Goal: Task Accomplishment & Management: Contribute content

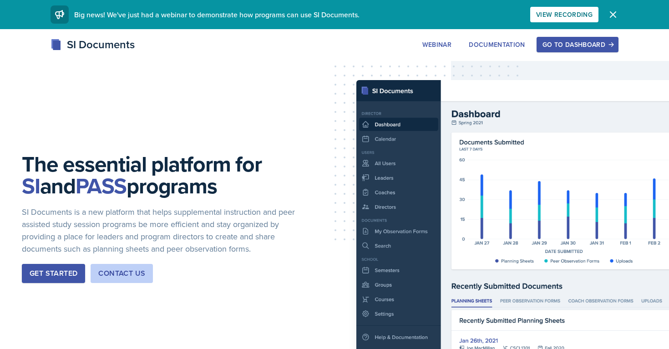
click at [572, 43] on div "Go to Dashboard" at bounding box center [577, 44] width 70 height 7
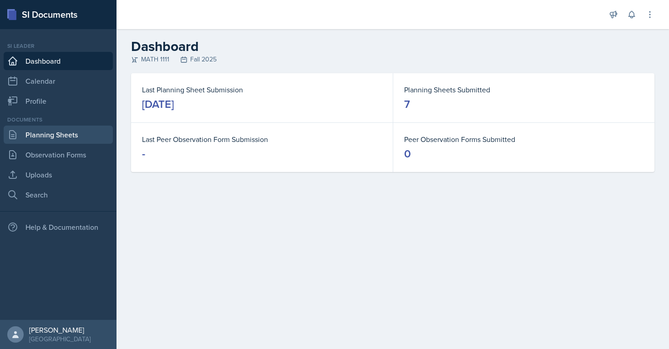
click at [36, 135] on link "Planning Sheets" at bounding box center [58, 135] width 109 height 18
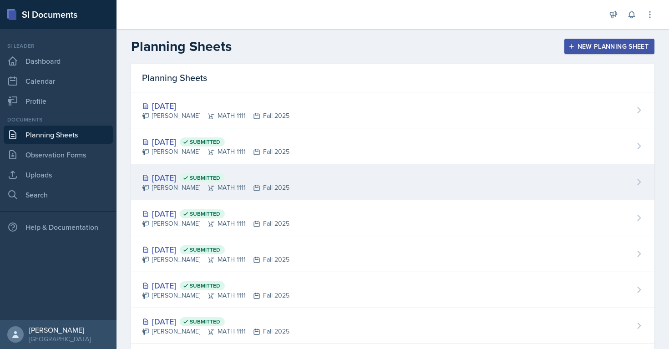
click at [283, 173] on div "Sep 12th, 2025 Submitted" at bounding box center [215, 178] width 147 height 12
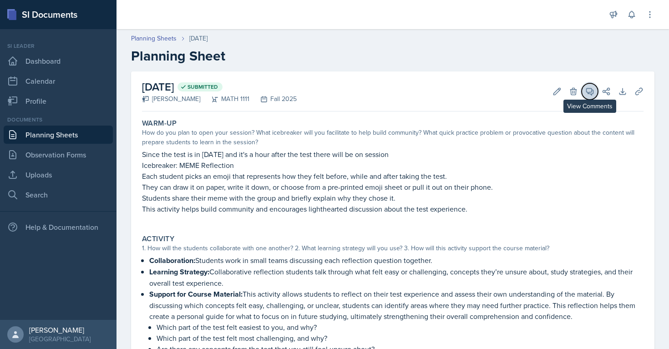
click at [587, 89] on icon at bounding box center [589, 91] width 9 height 9
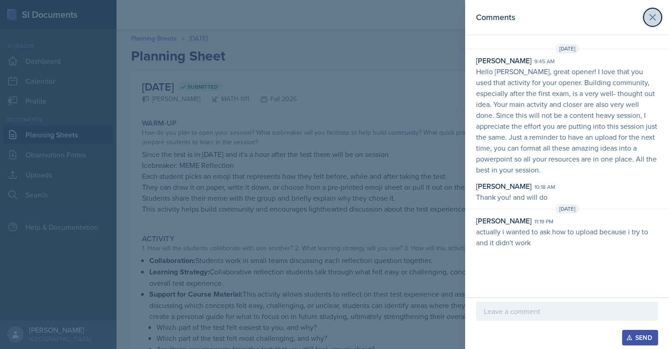
click at [655, 16] on icon at bounding box center [652, 17] width 11 height 11
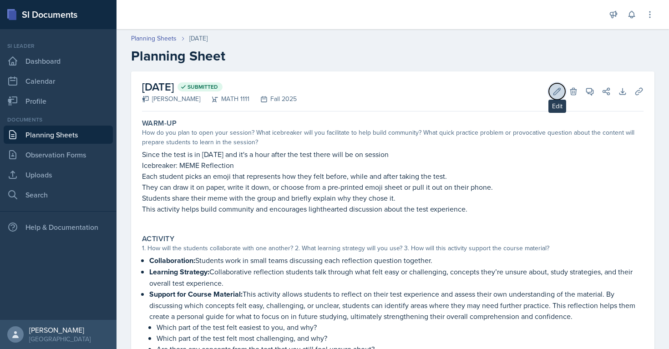
click at [559, 92] on icon at bounding box center [556, 91] width 9 height 9
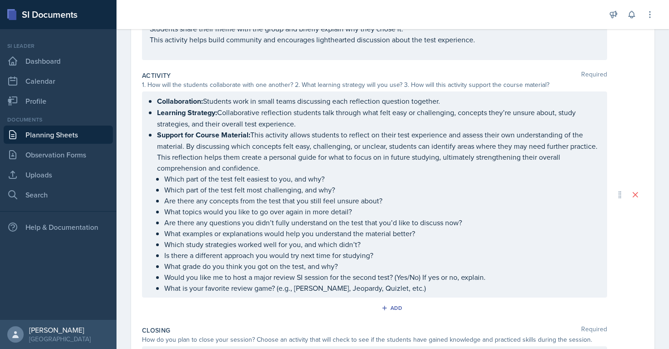
scroll to position [294, 0]
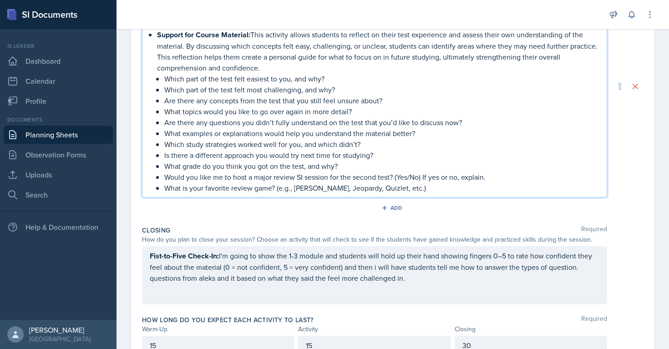
click at [455, 182] on p "What is your favorite review game? (e.g., Kahoot, Jeopardy, Quizlet, etc.)" at bounding box center [381, 187] width 435 height 11
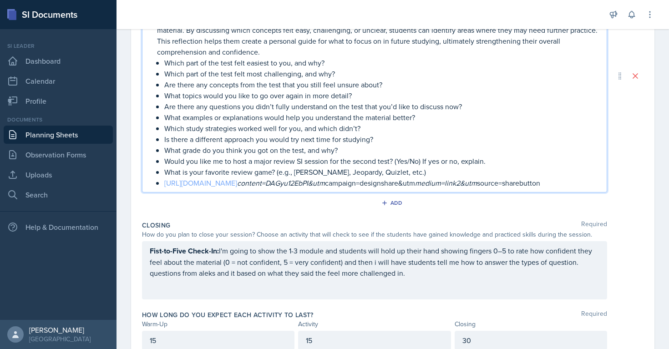
click at [237, 179] on link "https://www.canva.com/design/DAGyu12EbPI/97QPn9gzJIeAJ3NRNIDpyQ/edit?utm" at bounding box center [200, 183] width 73 height 10
click at [162, 182] on li "Support for Course Material: This activity allows students to reflect on their …" at bounding box center [378, 100] width 442 height 175
click at [491, 188] on p "https://www.canva.com/design/DAGyu12EbPI/97QPn9gzJIeAJ3NRNIDpyQ/edit?utm conten…" at bounding box center [381, 182] width 435 height 11
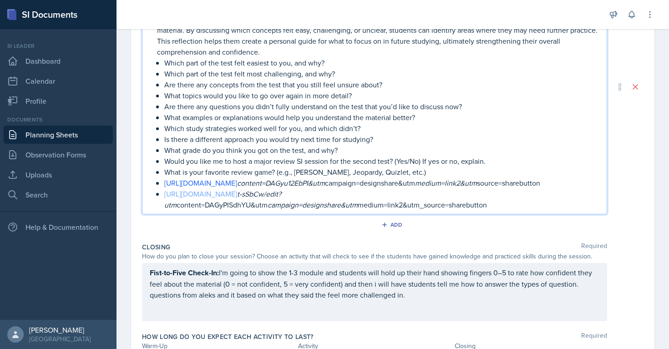
click at [202, 199] on link "https://www.canva.com/design/DAGyPISdhYU/0NqjTtE2UnkzU6" at bounding box center [200, 194] width 73 height 10
click at [491, 210] on p "https://www.canva.com/design/DAGyPISdhYU/0NqjTtE2UnkzU6 t-sSbCw/edit?utm conten…" at bounding box center [381, 199] width 435 height 22
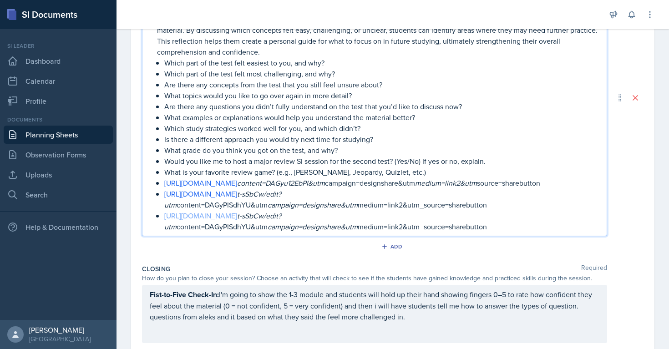
click at [237, 221] on link "https://www.canva.com/design/DAGyPISdhYU/0NqjTtE2UnkzU6" at bounding box center [200, 216] width 73 height 10
drag, startPoint x: 493, startPoint y: 239, endPoint x: 165, endPoint y: 194, distance: 330.7
click at [165, 194] on ul "Which part of the test felt easiest to you, and why? Which part of the test fel…" at bounding box center [381, 144] width 435 height 175
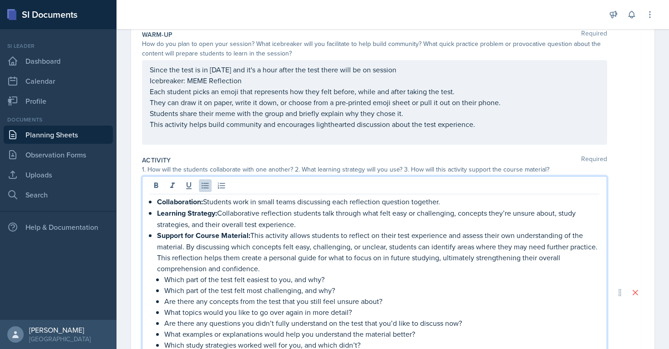
scroll to position [0, 0]
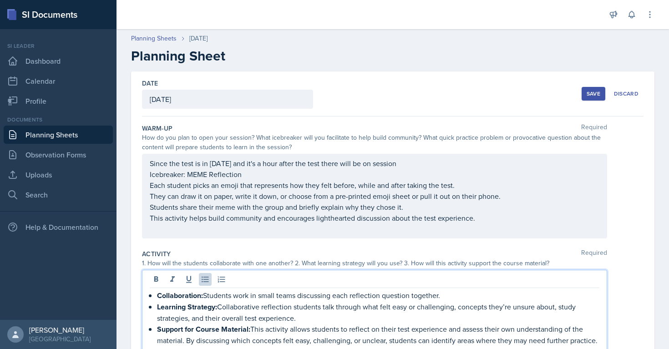
click at [592, 96] on div "Save" at bounding box center [594, 93] width 14 height 7
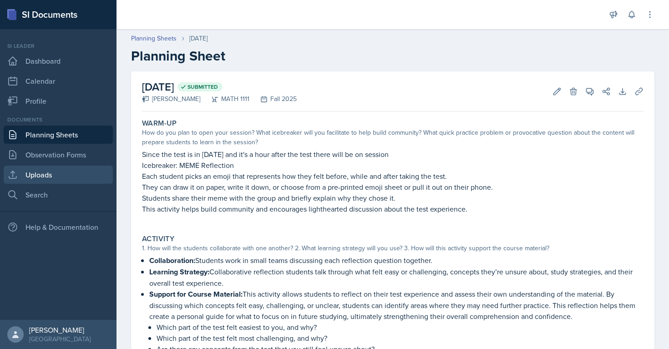
click at [10, 177] on icon at bounding box center [12, 174] width 11 height 11
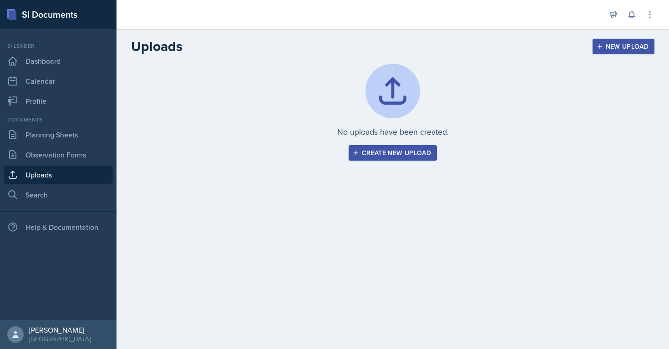
click at [378, 156] on div "Create new upload" at bounding box center [392, 152] width 76 height 7
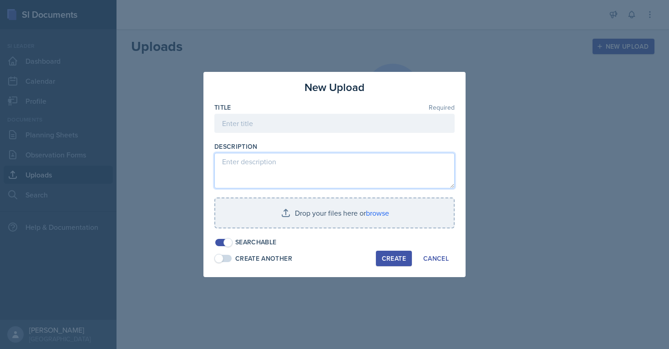
click at [223, 168] on textarea at bounding box center [334, 170] width 240 height 35
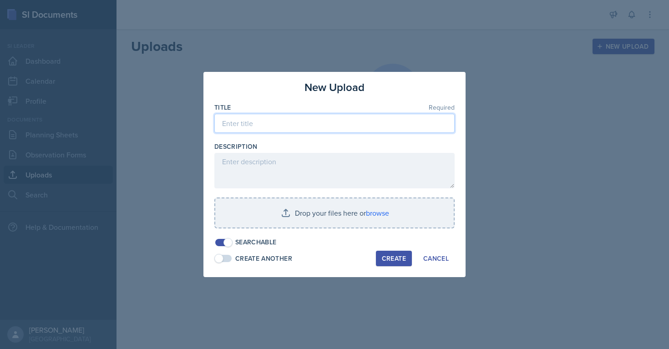
click at [235, 125] on input at bounding box center [334, 123] width 240 height 19
type input "Sept 12"
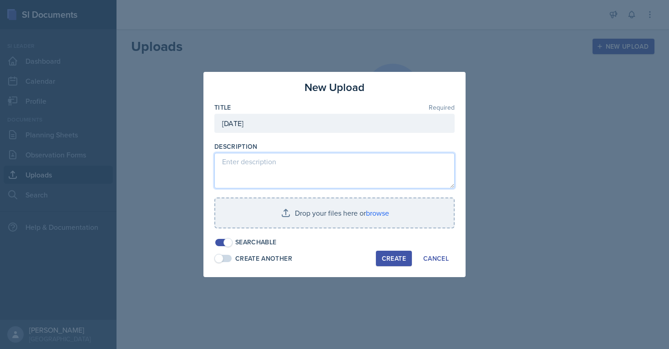
click at [261, 161] on textarea at bounding box center [334, 170] width 240 height 35
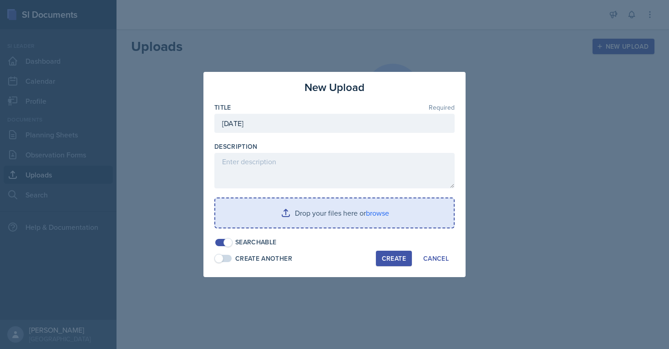
click at [327, 215] on input "file" at bounding box center [334, 212] width 238 height 29
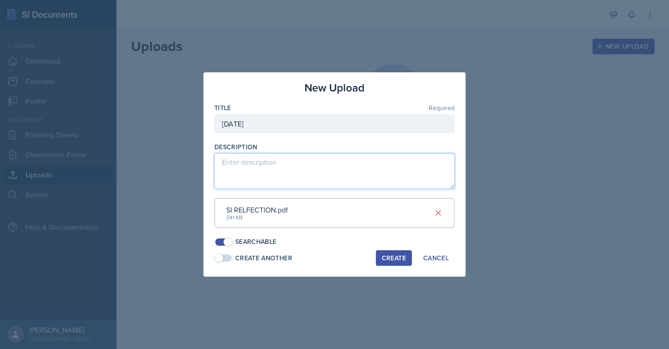
click at [253, 171] on textarea at bounding box center [334, 170] width 240 height 35
type textarea "S"
type textarea "Relfection"
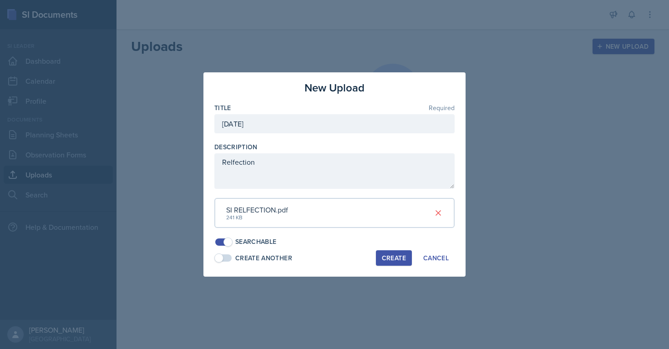
click at [397, 258] on div "Create" at bounding box center [394, 257] width 24 height 7
